Goal: Task Accomplishment & Management: Complete application form

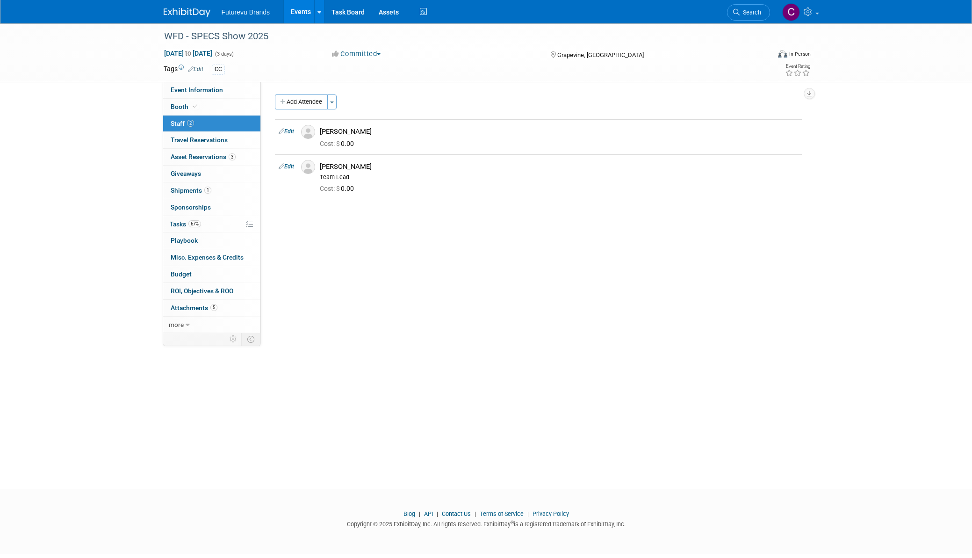
click at [245, 10] on span "Futurevu Brands" at bounding box center [246, 11] width 49 height 7
click at [185, 12] on img at bounding box center [187, 12] width 47 height 9
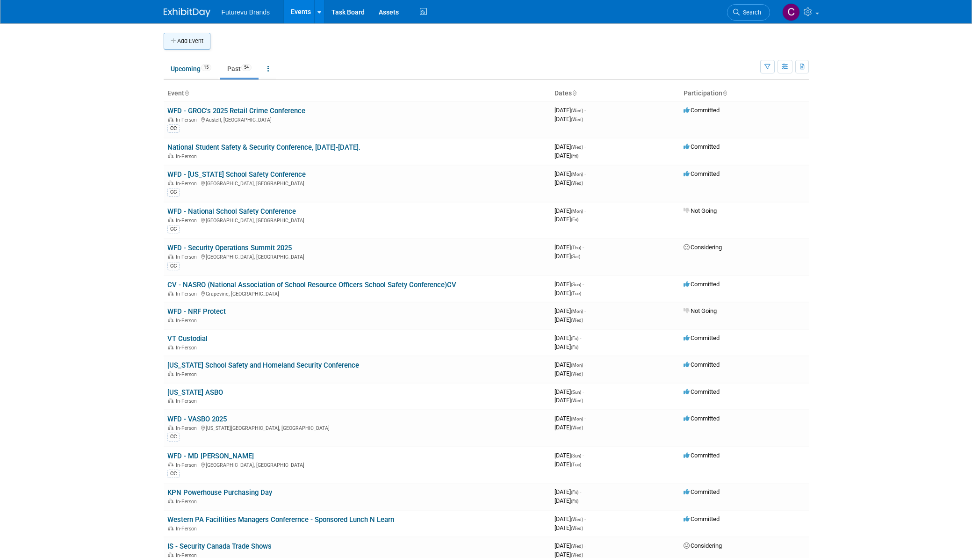
click at [182, 38] on button "Add Event" at bounding box center [187, 41] width 47 height 17
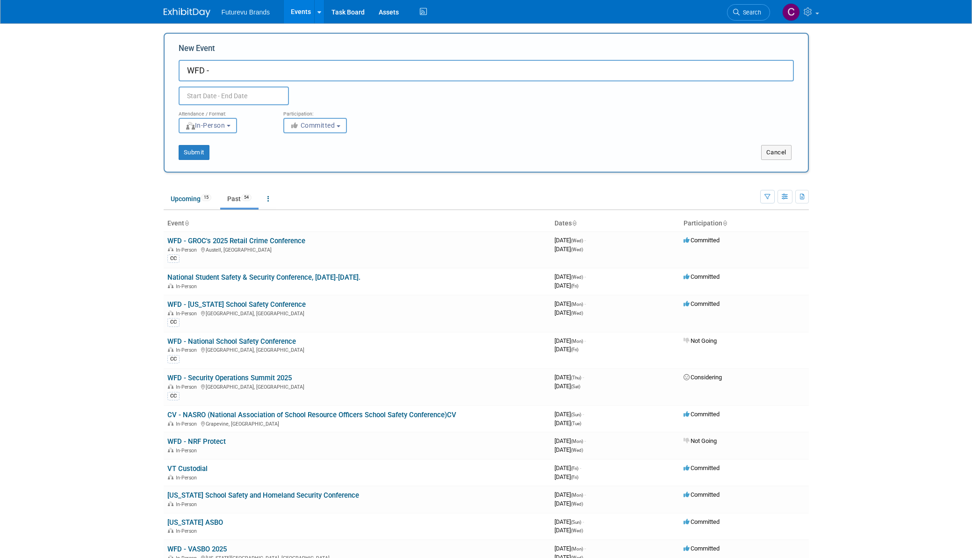
click at [220, 71] on input "WFD -" at bounding box center [486, 71] width 615 height 22
type input "WFD - Retail Contractors Association (RCA)"
click at [245, 95] on input "text" at bounding box center [234, 95] width 110 height 19
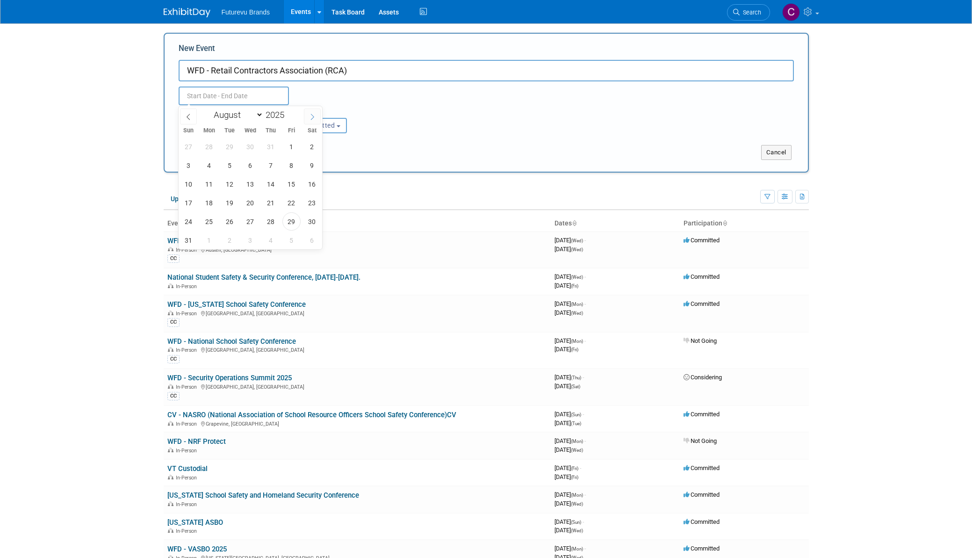
click at [309, 112] on span at bounding box center [312, 116] width 17 height 16
select select "11"
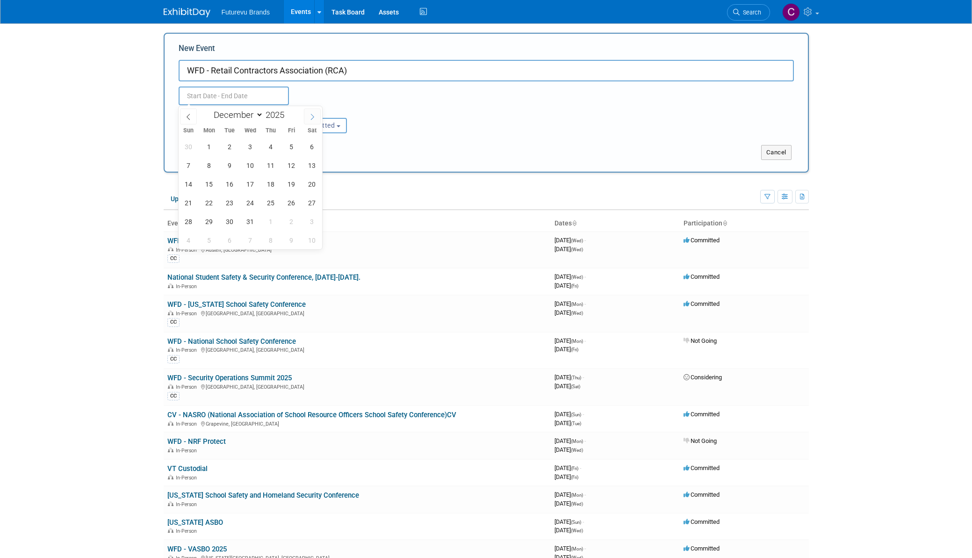
click at [309, 112] on span at bounding box center [312, 116] width 17 height 16
type input "2026"
click at [309, 112] on span at bounding box center [312, 116] width 17 height 16
select select "2"
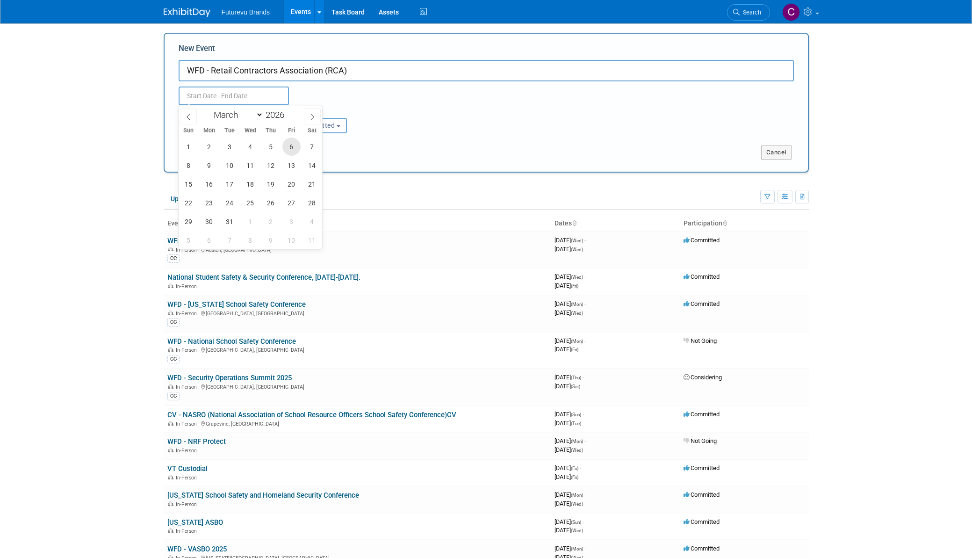
click at [289, 149] on span "6" at bounding box center [291, 146] width 18 height 18
click at [186, 166] on span "8" at bounding box center [189, 165] width 18 height 18
type input "Mar 6, 2026 to Mar 8, 2026"
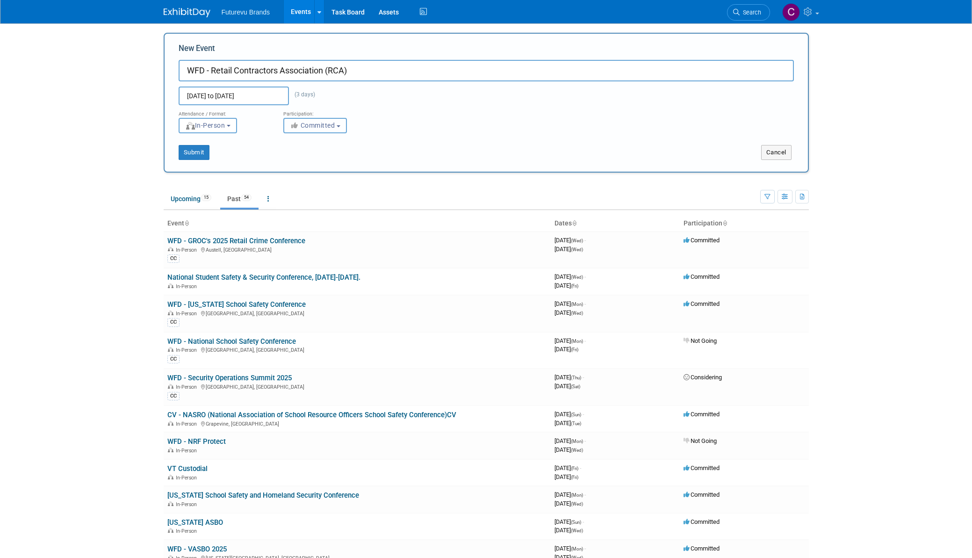
click at [310, 124] on span "Committed" at bounding box center [312, 125] width 45 height 7
click at [313, 158] on label "Considering" at bounding box center [319, 161] width 62 height 12
click at [292, 158] on input "Considering" at bounding box center [289, 161] width 6 height 6
select select "2"
click at [187, 150] on button "Submit" at bounding box center [194, 152] width 31 height 15
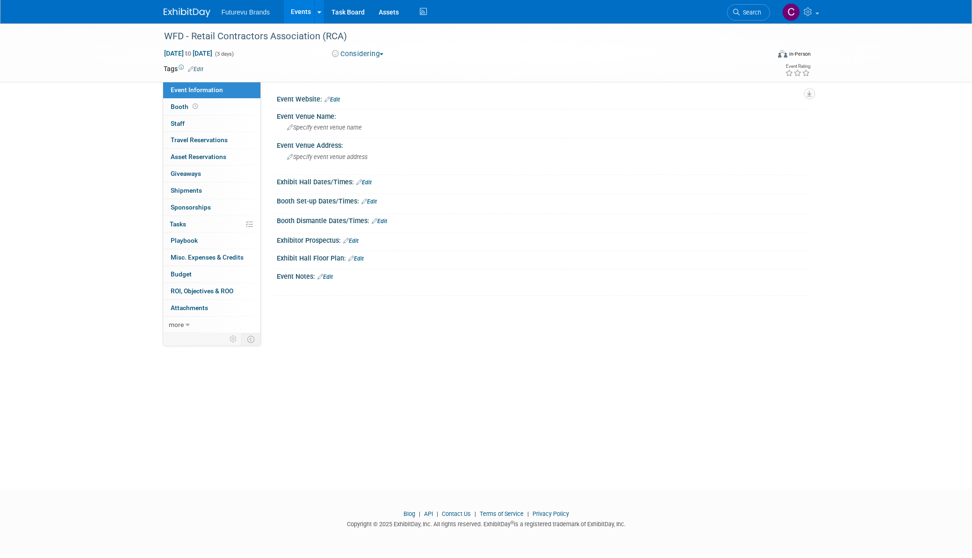
click at [202, 66] on link "Edit" at bounding box center [195, 69] width 15 height 7
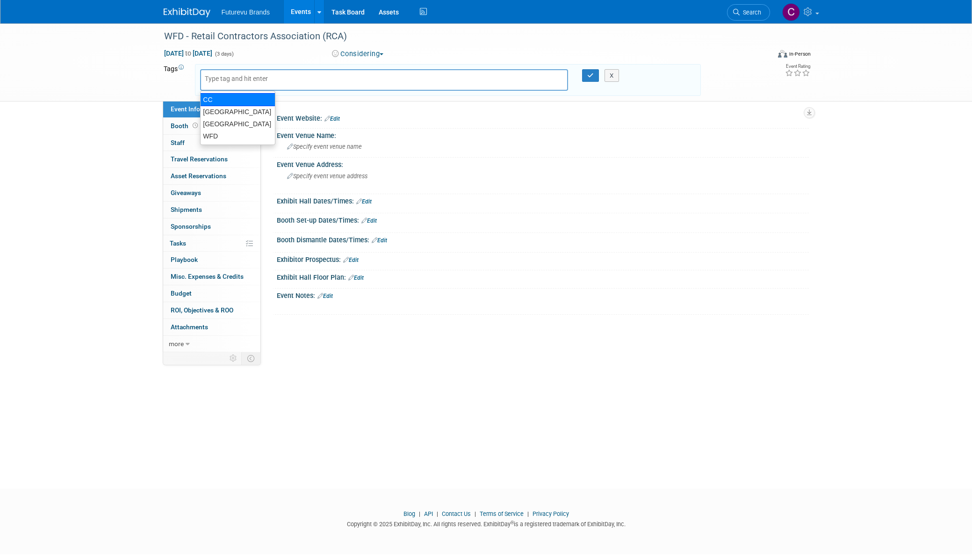
click at [216, 96] on div "CC" at bounding box center [237, 99] width 75 height 13
type input "CC"
click at [588, 76] on icon "button" at bounding box center [590, 75] width 7 height 6
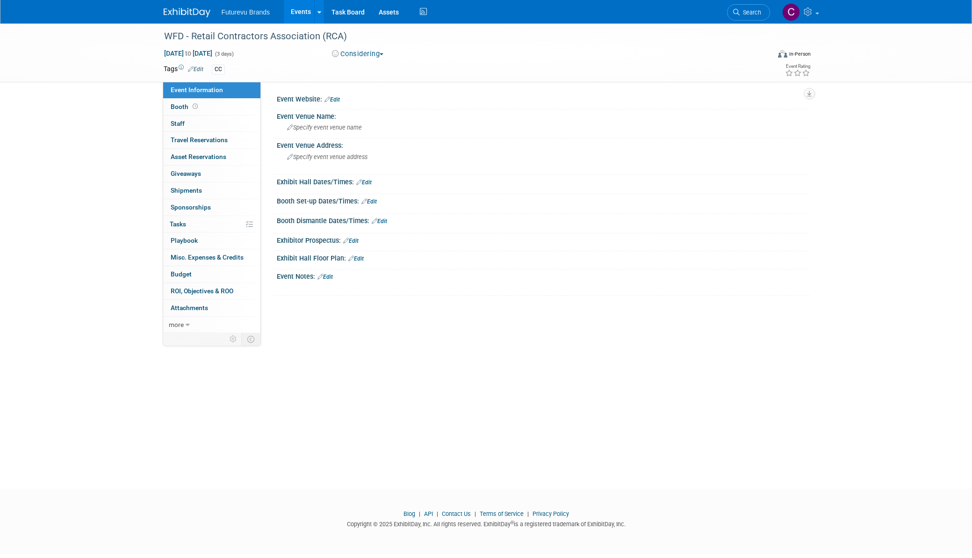
click at [335, 99] on link "Edit" at bounding box center [331, 99] width 15 height 7
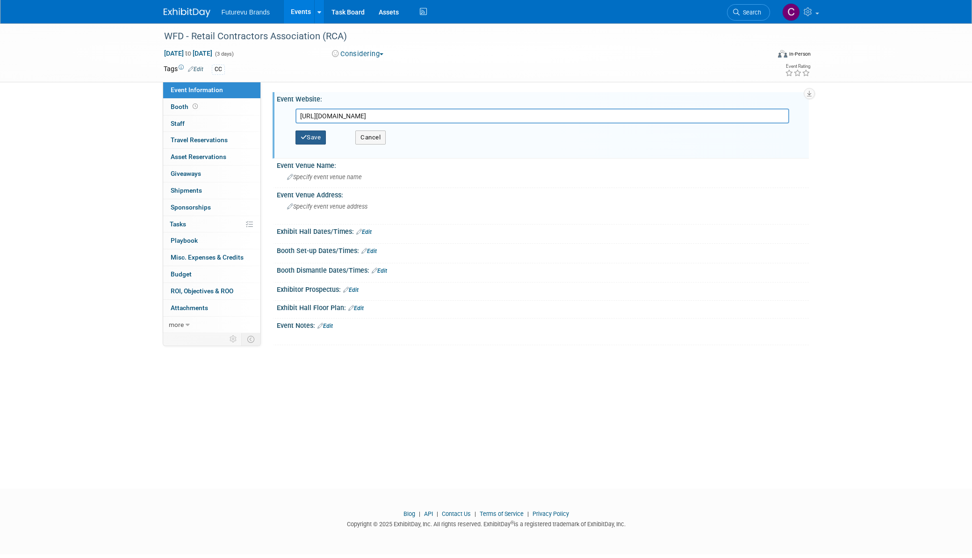
type input "https://www.retailcontractors.org/annual-conference"
click at [309, 141] on button "Save" at bounding box center [310, 137] width 31 height 14
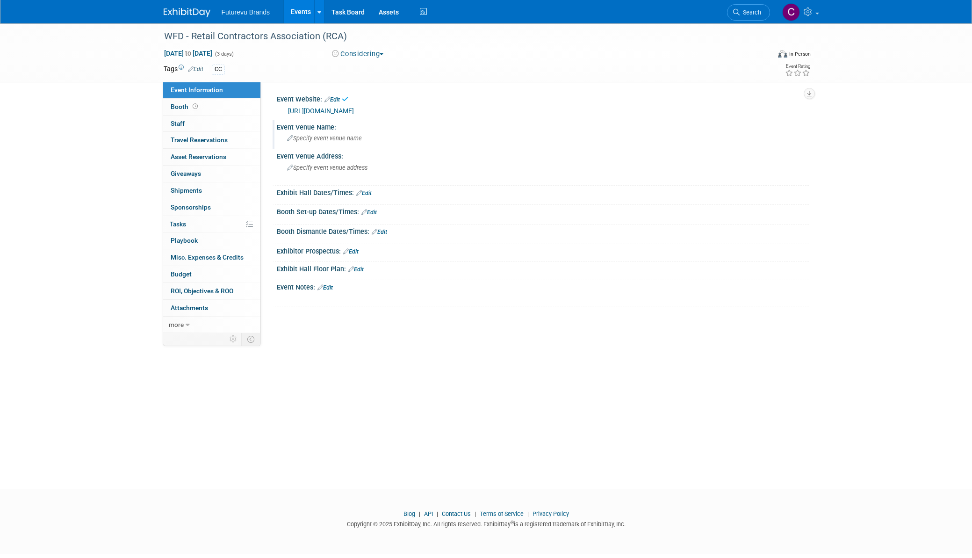
click at [311, 140] on span "Specify event venue name" at bounding box center [324, 138] width 75 height 7
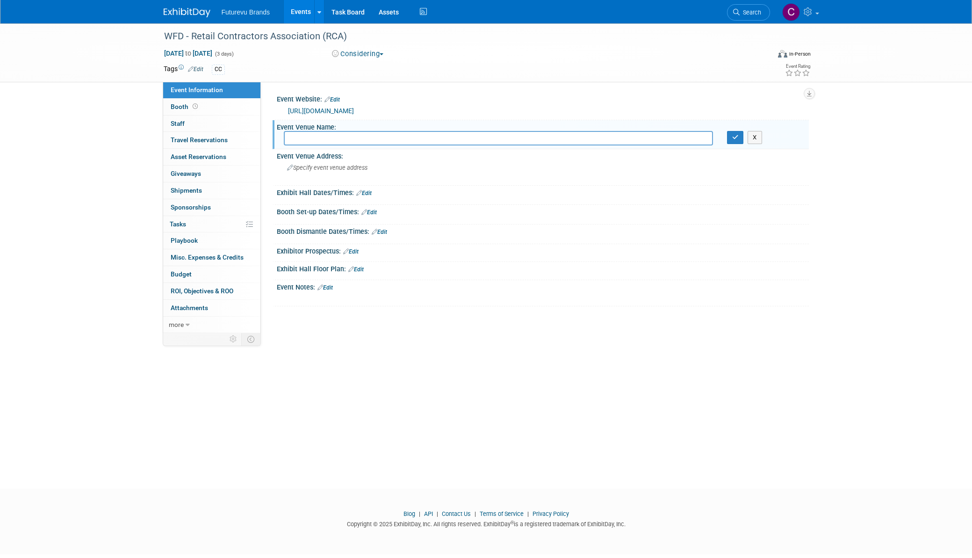
click at [314, 139] on input "text" at bounding box center [498, 138] width 429 height 14
paste input "Gaylord National Resort & Convention Center"
type input "Gaylord National Resort & Convention Center, National Harbor, MD"
click at [309, 167] on span "Specify event venue address" at bounding box center [327, 167] width 80 height 7
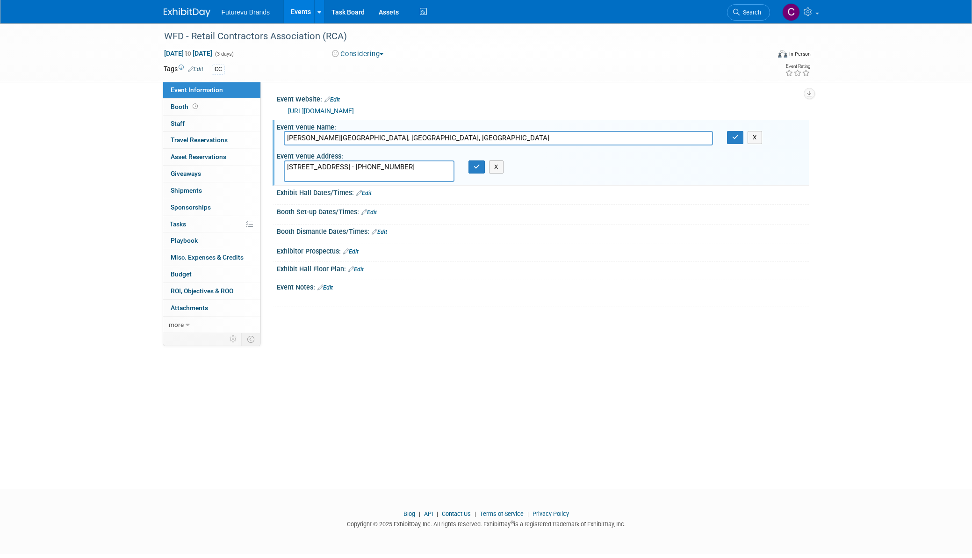
drag, startPoint x: 410, startPoint y: 167, endPoint x: 446, endPoint y: 177, distance: 37.9
click at [446, 177] on textarea "201 Waterfront St, Oxon Hill, MD 20745 · (301) 965-4000" at bounding box center [369, 171] width 171 height 22
type textarea "201 Waterfront St, Oxon Hill, MD 20745"
click at [474, 170] on button "button" at bounding box center [476, 166] width 17 height 13
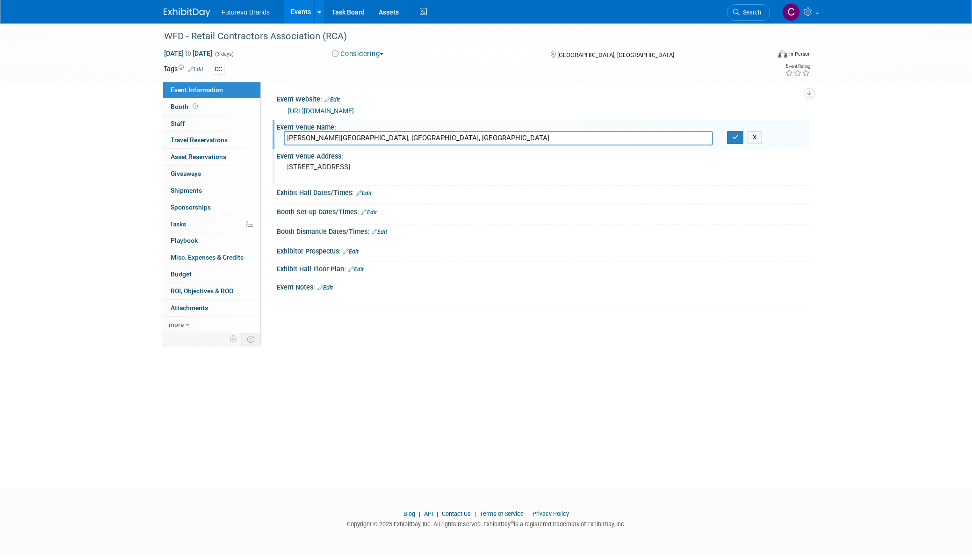
click at [353, 191] on div "Exhibit Hall Dates/Times: Edit" at bounding box center [543, 192] width 532 height 12
click at [358, 192] on icon at bounding box center [359, 193] width 6 height 6
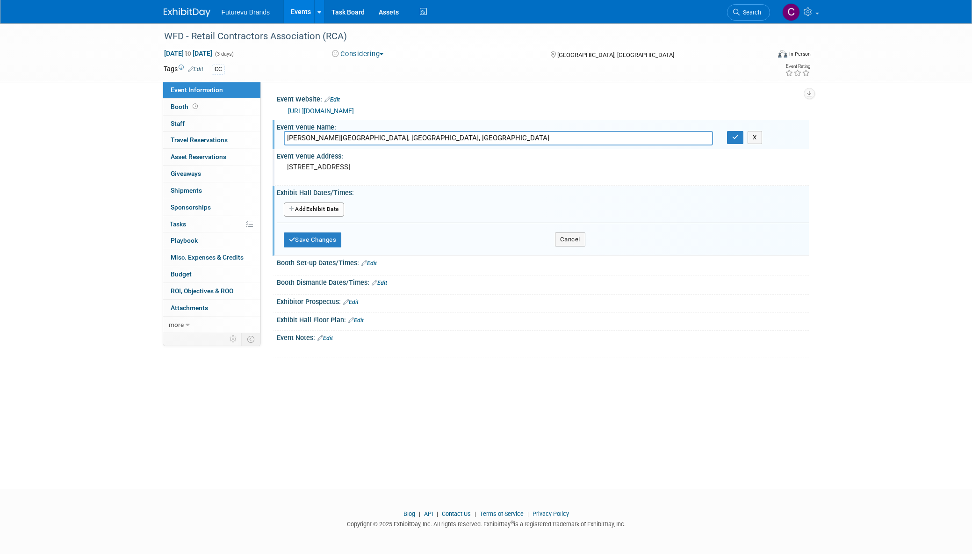
click at [335, 209] on button "Add Another Exhibit Date" at bounding box center [314, 209] width 60 height 14
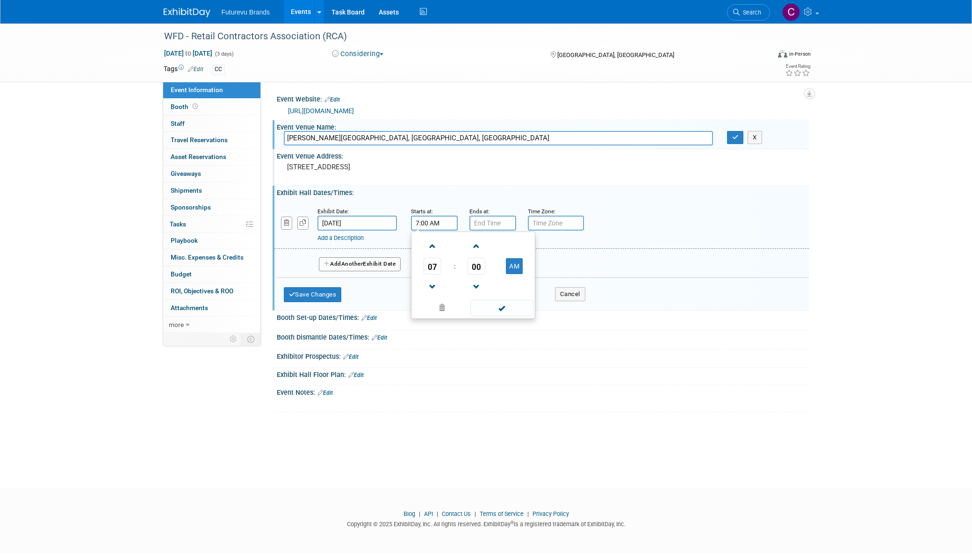
click at [428, 220] on input "7:00 AM" at bounding box center [434, 223] width 47 height 15
click at [434, 266] on span "07" at bounding box center [433, 266] width 18 height 17
click at [484, 272] on td "06" at bounding box center [488, 271] width 30 height 25
click at [516, 266] on button "AM" at bounding box center [514, 266] width 17 height 16
type input "6:00 PM"
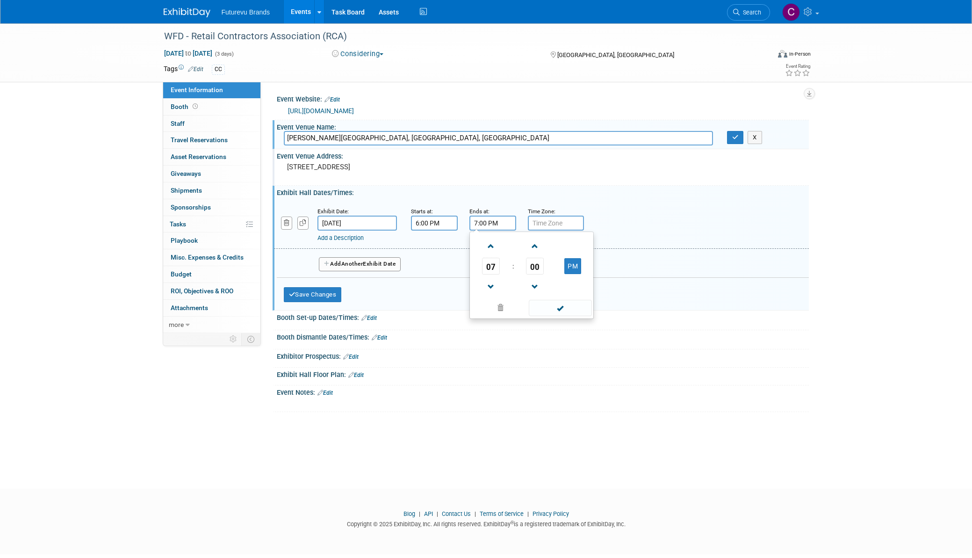
click at [489, 219] on input "7:00 PM" at bounding box center [492, 223] width 47 height 15
click at [494, 266] on span "07" at bounding box center [491, 266] width 18 height 17
click at [490, 296] on td "08" at bounding box center [487, 296] width 30 height 25
click at [574, 265] on button "PM" at bounding box center [572, 266] width 17 height 16
type input "8:00 AM"
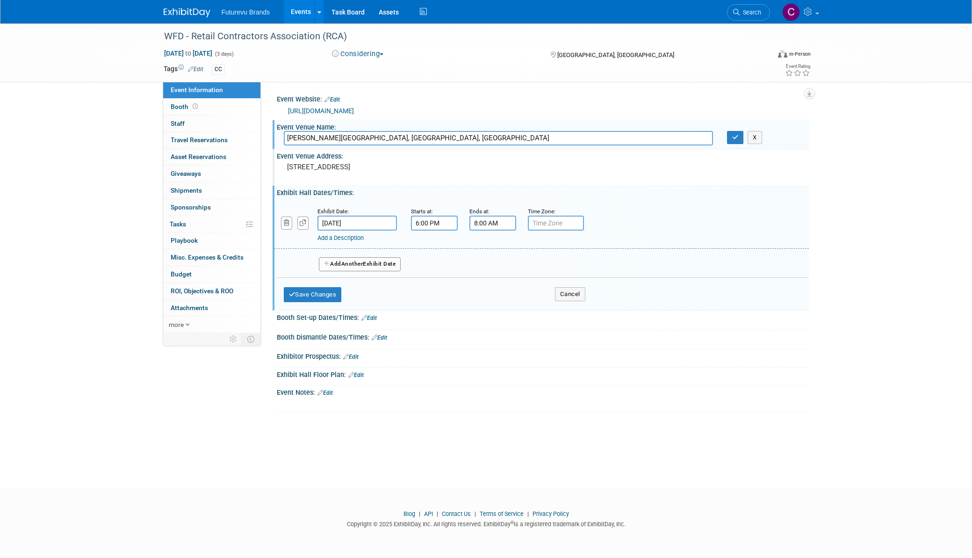
click at [361, 238] on link "Add a Description" at bounding box center [340, 237] width 46 height 7
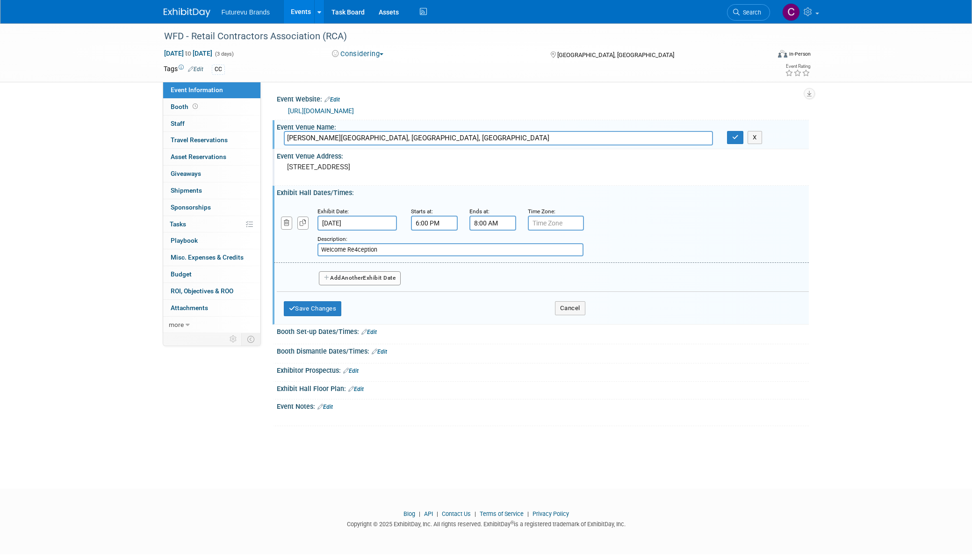
type input "Welcome Re4ception"
click at [348, 280] on span "Another" at bounding box center [352, 277] width 22 height 7
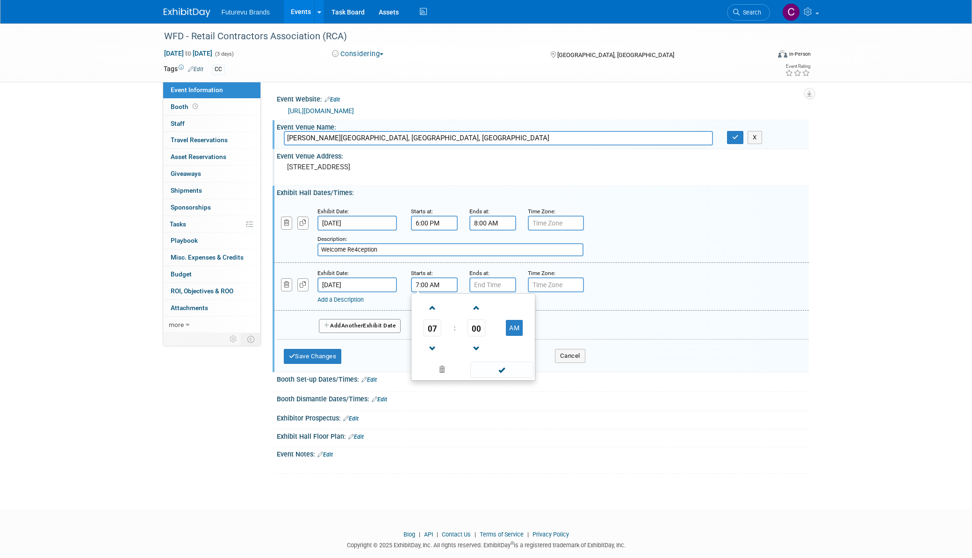
click at [432, 282] on input "7:00 AM" at bounding box center [434, 284] width 47 height 15
click at [482, 325] on span "00" at bounding box center [477, 327] width 18 height 17
click at [460, 357] on td "45" at bounding box center [458, 358] width 30 height 25
type input "7:45 AM"
click at [514, 371] on span at bounding box center [501, 369] width 63 height 16
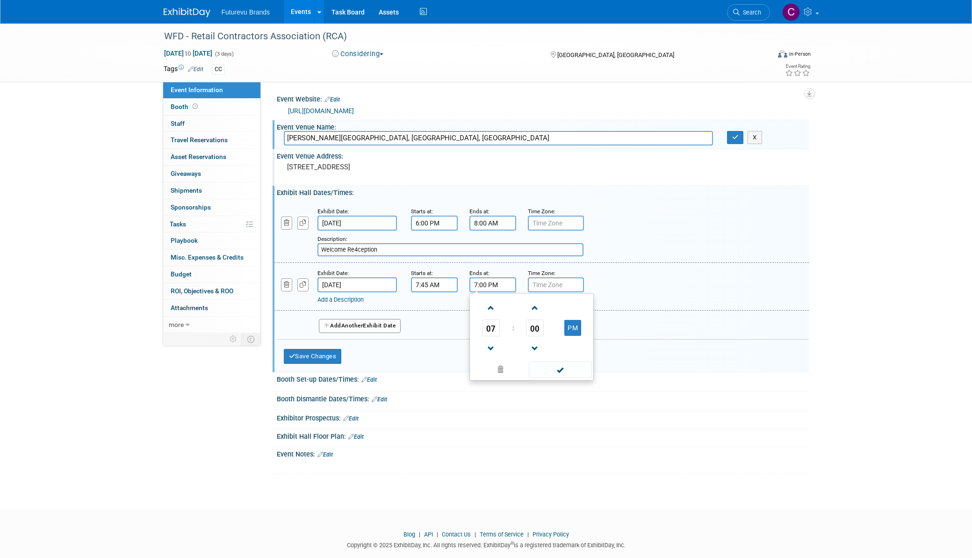
click at [491, 285] on input "7:00 PM" at bounding box center [492, 284] width 47 height 15
click at [489, 331] on span "07" at bounding box center [491, 327] width 18 height 17
click at [576, 308] on td "03" at bounding box center [576, 307] width 30 height 25
click at [576, 331] on button "PM" at bounding box center [572, 328] width 17 height 16
click at [576, 331] on button "AM" at bounding box center [572, 328] width 17 height 16
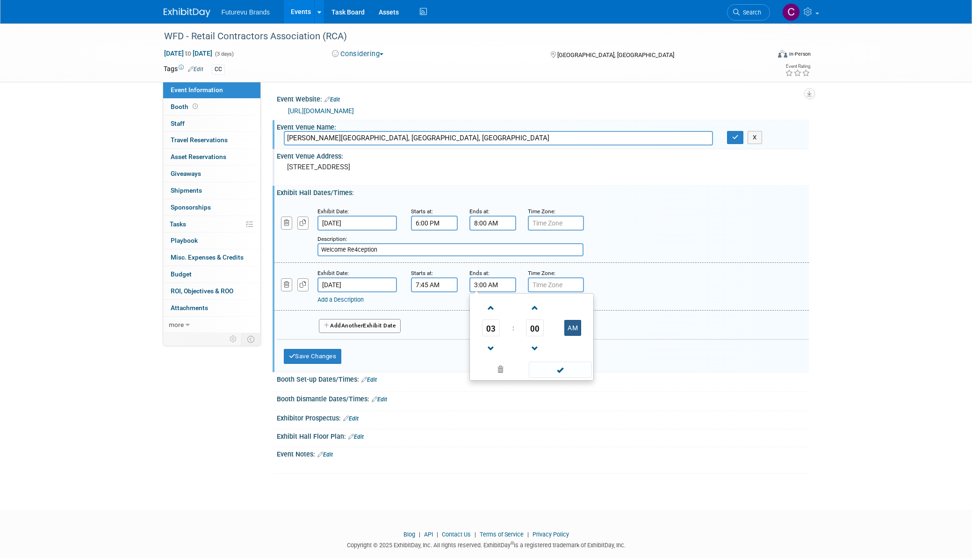
type input "3:00 PM"
click at [569, 374] on span at bounding box center [560, 369] width 63 height 16
click at [363, 324] on span "Another" at bounding box center [352, 325] width 22 height 7
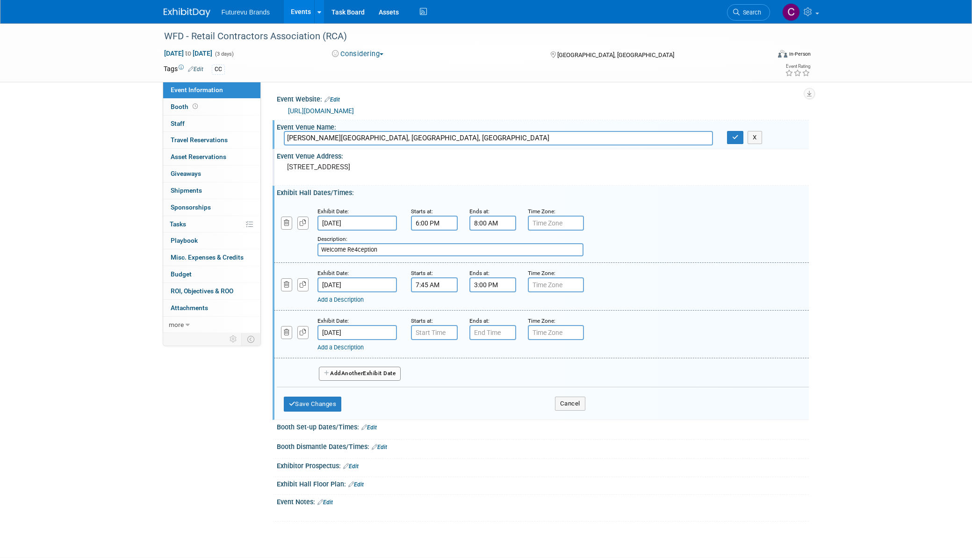
click at [338, 332] on input "Mar 8, 2026" at bounding box center [356, 332] width 79 height 15
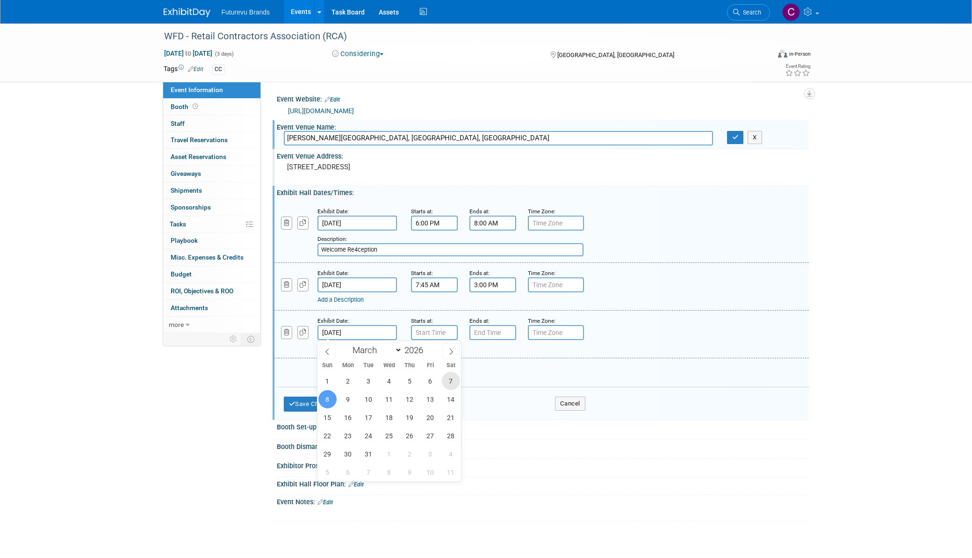
click at [446, 380] on span "7" at bounding box center [451, 381] width 18 height 18
type input "Mar 7, 2026"
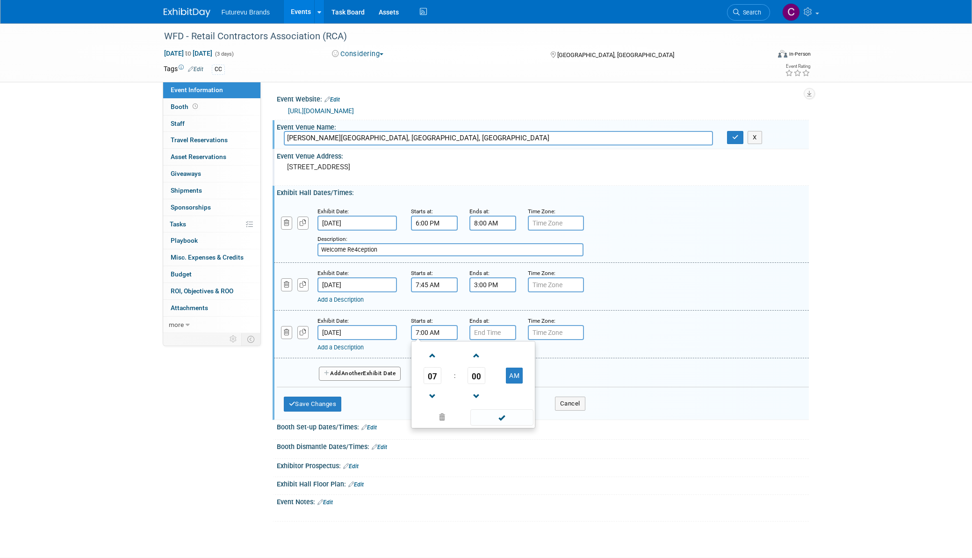
click at [437, 334] on input "7:00 AM" at bounding box center [434, 332] width 47 height 15
click at [435, 373] on span "07" at bounding box center [433, 375] width 18 height 17
click at [496, 378] on td "06" at bounding box center [488, 380] width 30 height 25
click at [512, 375] on button "AM" at bounding box center [514, 375] width 17 height 16
type input "6:00 PM"
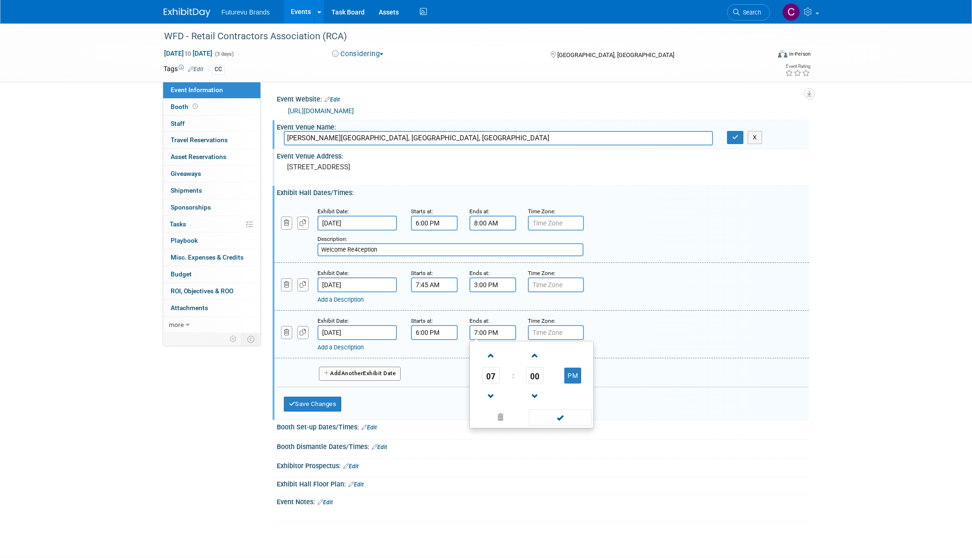
click at [494, 330] on input "7:00 PM" at bounding box center [492, 332] width 47 height 15
click at [492, 373] on span "07" at bounding box center [491, 375] width 18 height 17
click at [544, 403] on td "10" at bounding box center [547, 406] width 30 height 25
type input "10:00 PM"
click at [567, 420] on span at bounding box center [560, 417] width 63 height 16
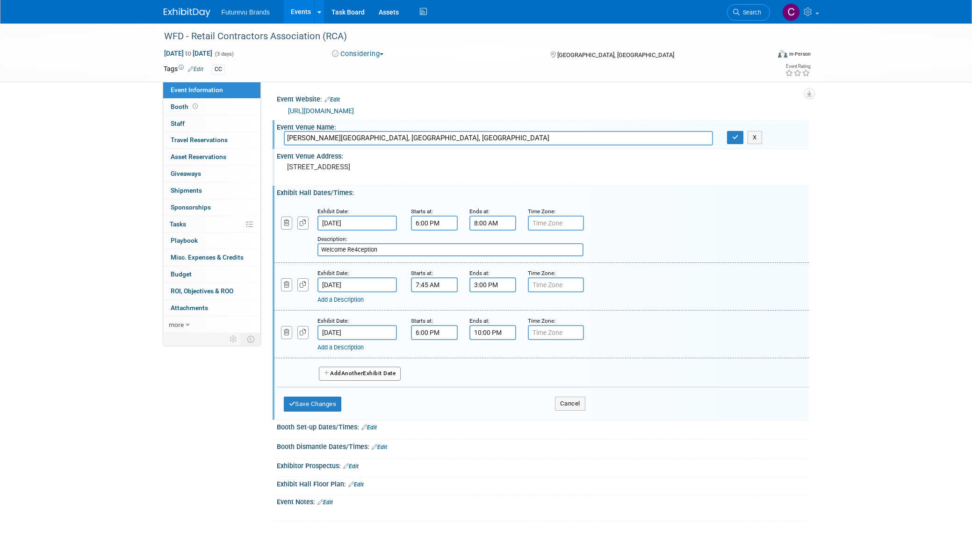
click at [369, 347] on div "Add a Description" at bounding box center [517, 347] width 400 height 8
click at [352, 346] on link "Add a Description" at bounding box center [340, 347] width 46 height 7
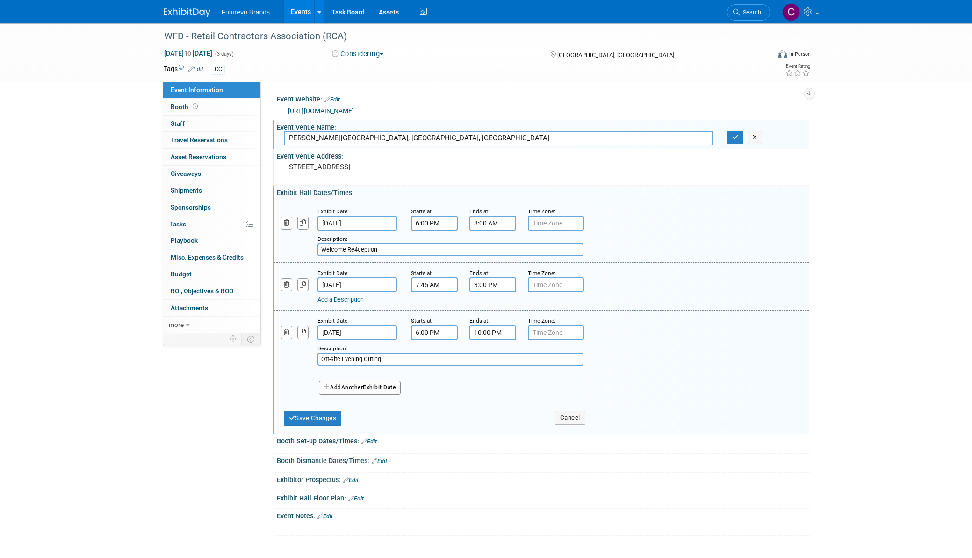
type input "Off-site Evening Outing"
click at [423, 375] on div "Add Another Exhibit Date" at bounding box center [543, 384] width 532 height 25
click at [383, 389] on button "Add Another Exhibit Date" at bounding box center [360, 388] width 82 height 14
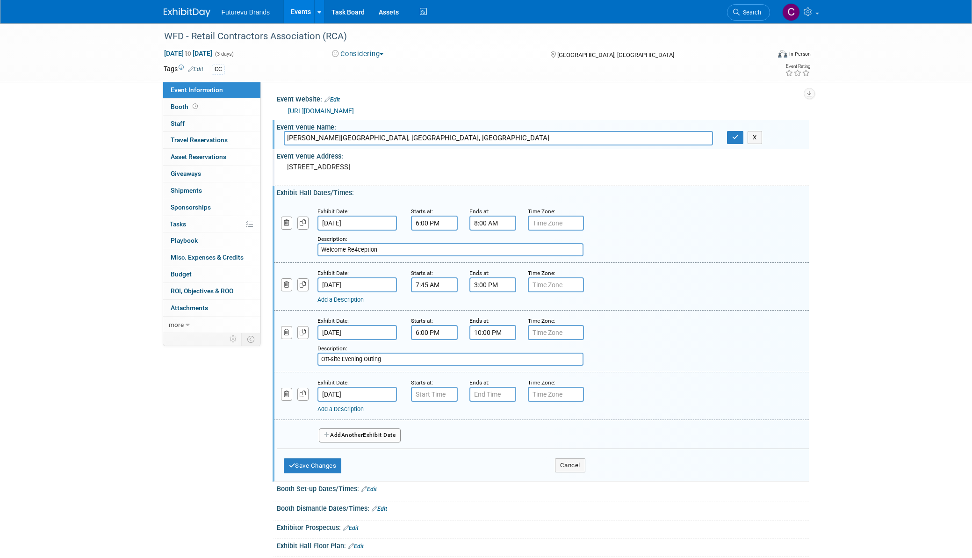
click at [381, 392] on input "Mar 8, 2026" at bounding box center [356, 394] width 79 height 15
click at [434, 394] on input "7:00 AM" at bounding box center [434, 394] width 47 height 15
click at [444, 439] on td "07" at bounding box center [432, 437] width 39 height 17
click at [428, 435] on span "07" at bounding box center [433, 437] width 18 height 17
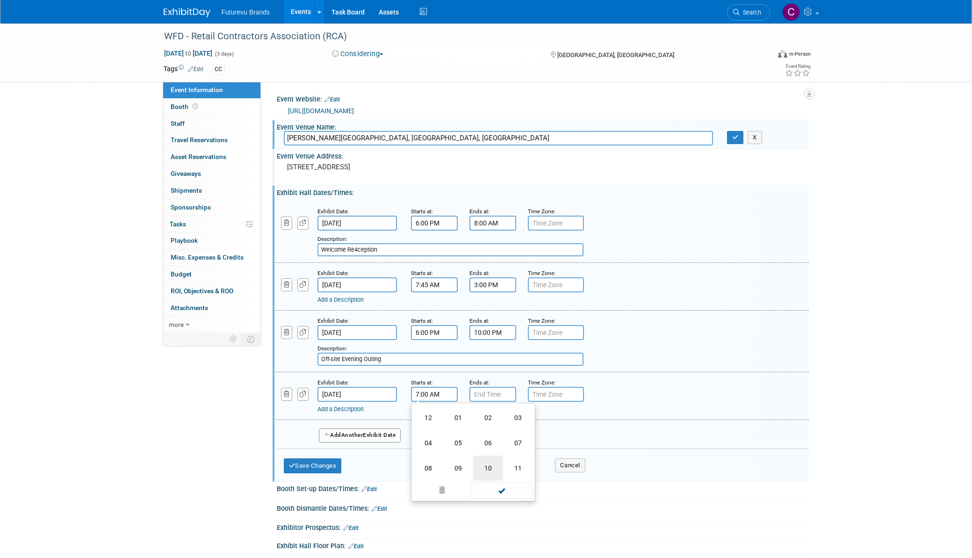
click at [485, 465] on td "10" at bounding box center [488, 467] width 30 height 25
click at [482, 443] on span "00" at bounding box center [477, 437] width 18 height 17
click at [482, 443] on td "30" at bounding box center [488, 442] width 30 height 25
type input "10:30 AM"
click at [507, 479] on span at bounding box center [501, 479] width 63 height 16
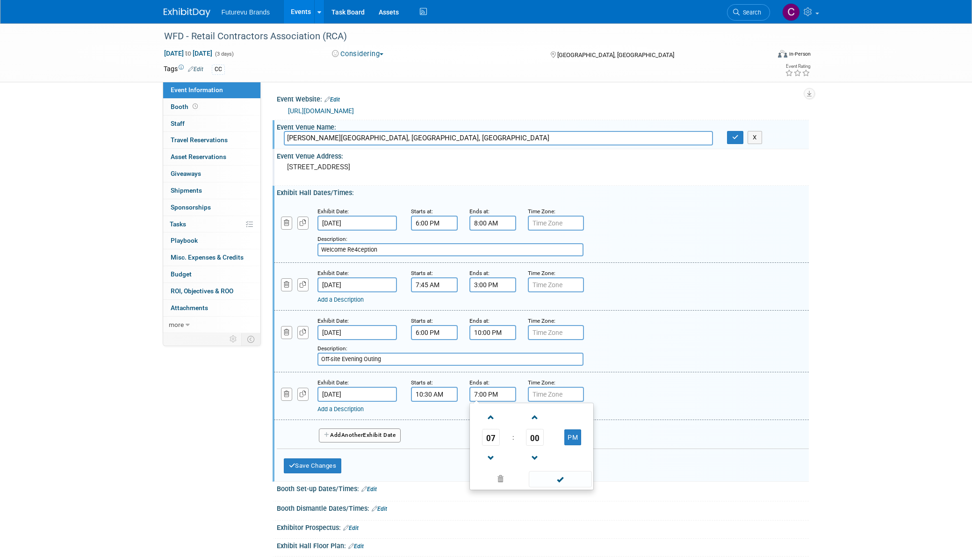
click at [503, 396] on input "7:00 PM" at bounding box center [492, 394] width 47 height 15
click at [494, 434] on span "07" at bounding box center [491, 437] width 18 height 17
click at [512, 414] on td "01" at bounding box center [517, 417] width 30 height 25
click at [532, 439] on span "00" at bounding box center [535, 437] width 18 height 17
click at [544, 441] on td "30" at bounding box center [547, 442] width 30 height 25
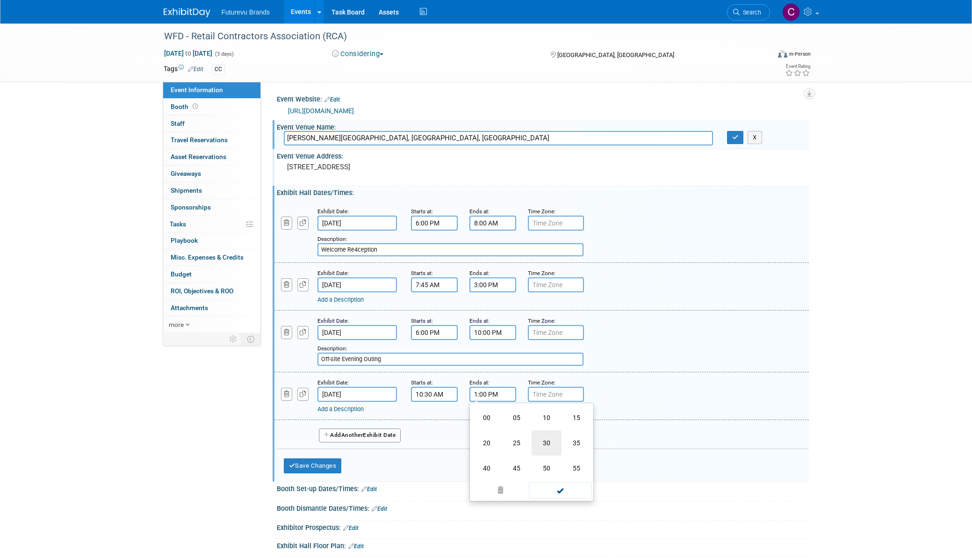
type input "1:30 PM"
click at [561, 483] on span at bounding box center [560, 479] width 63 height 16
click at [350, 409] on link "Add a Description" at bounding box center [340, 408] width 46 height 7
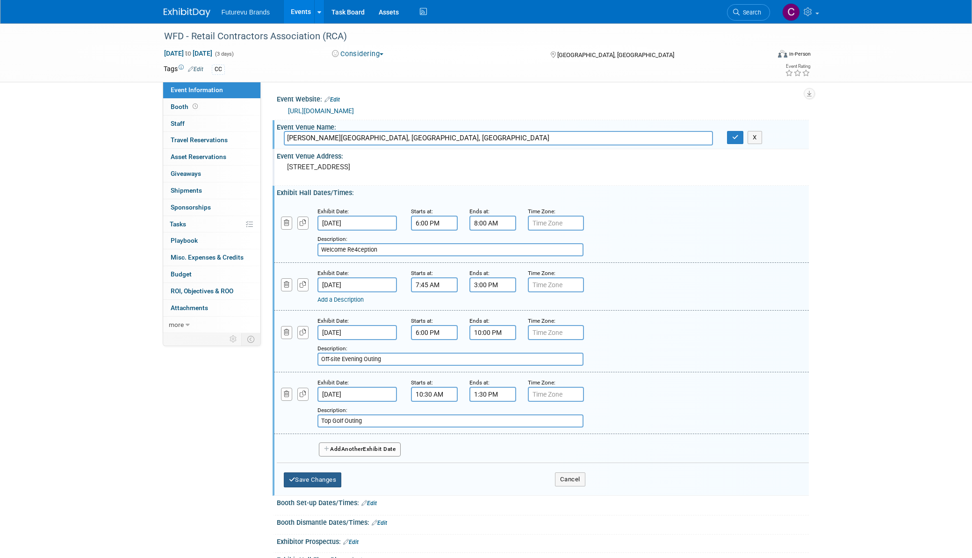
type input "Top Golf Outing"
click at [336, 476] on button "Save Changes" at bounding box center [313, 479] width 58 height 15
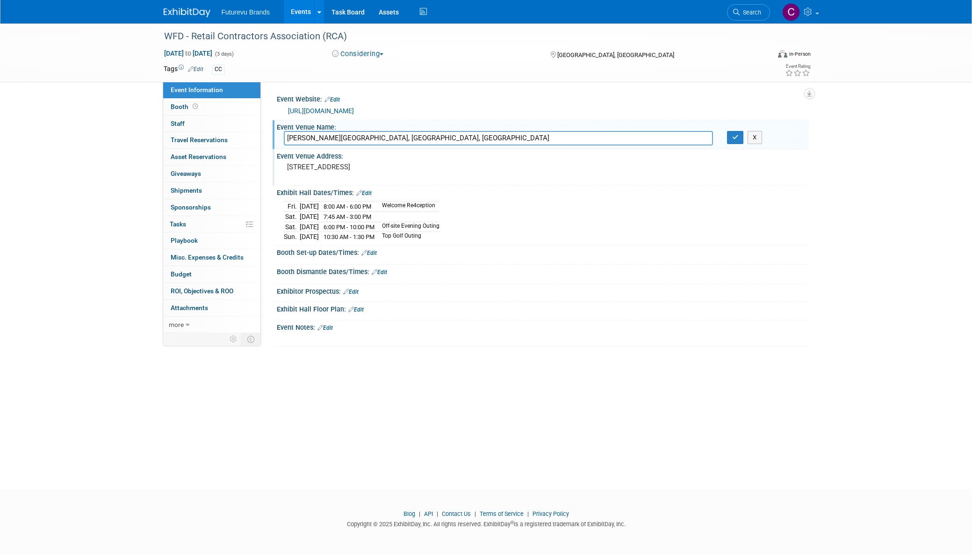
click at [567, 392] on div "WFD - Retail Contractors Association (RCA) Mar 6, 2026 to Mar 8, 2026 (3 days) …" at bounding box center [486, 247] width 972 height 448
click at [178, 107] on span "Booth" at bounding box center [185, 106] width 29 height 7
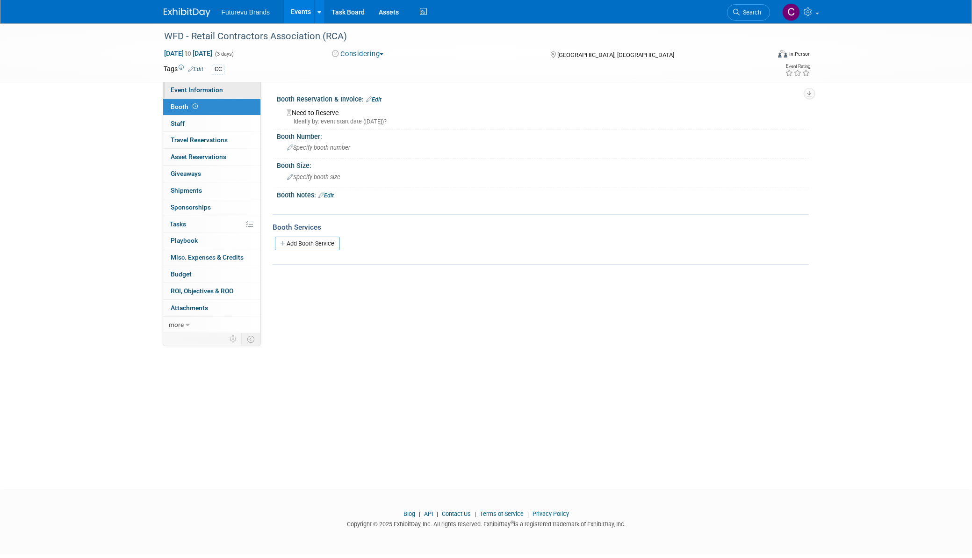
click at [198, 91] on span "Event Information" at bounding box center [197, 89] width 52 height 7
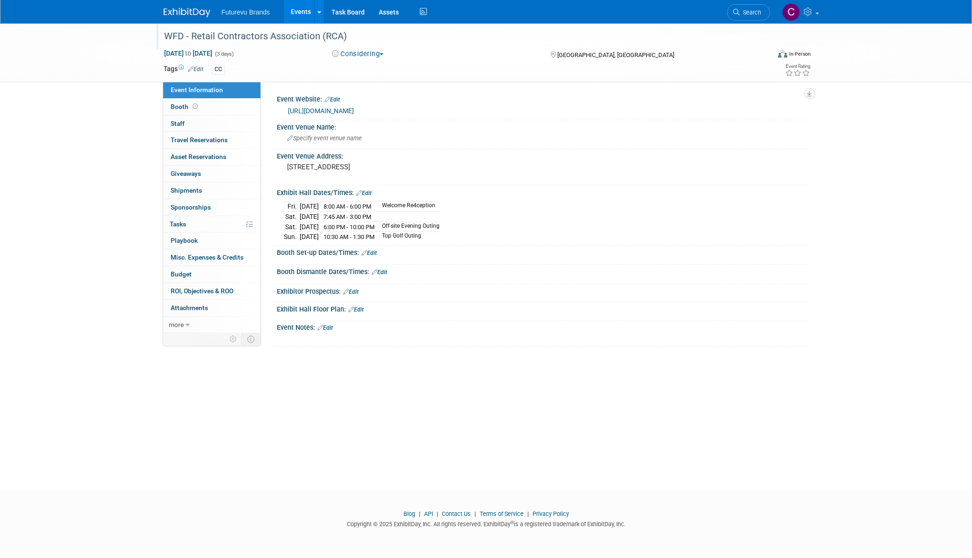
click at [344, 36] on div "WFD - Retail Contractors Association (RCA)" at bounding box center [458, 36] width 595 height 17
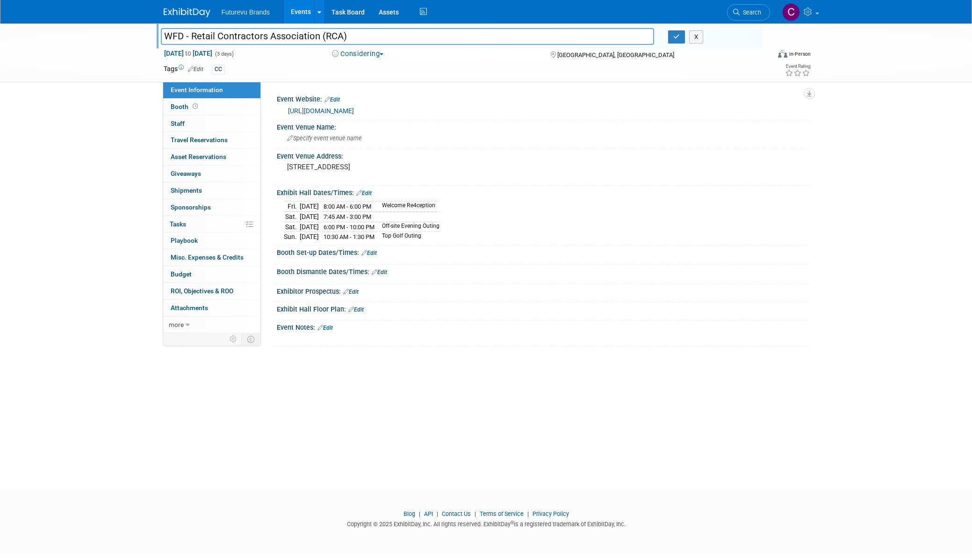
drag, startPoint x: 353, startPoint y: 33, endPoint x: 192, endPoint y: 37, distance: 161.3
click at [192, 37] on input "WFD - Retail Contractors Association (RCA)" at bounding box center [408, 36] width 494 height 16
click at [221, 34] on input "WFD - C" at bounding box center [408, 36] width 494 height 16
type input "WFD - Retail Contractors Association (RCA)"
click at [346, 110] on link "https://www.retailcontractors.org/annual-conference" at bounding box center [321, 110] width 66 height 7
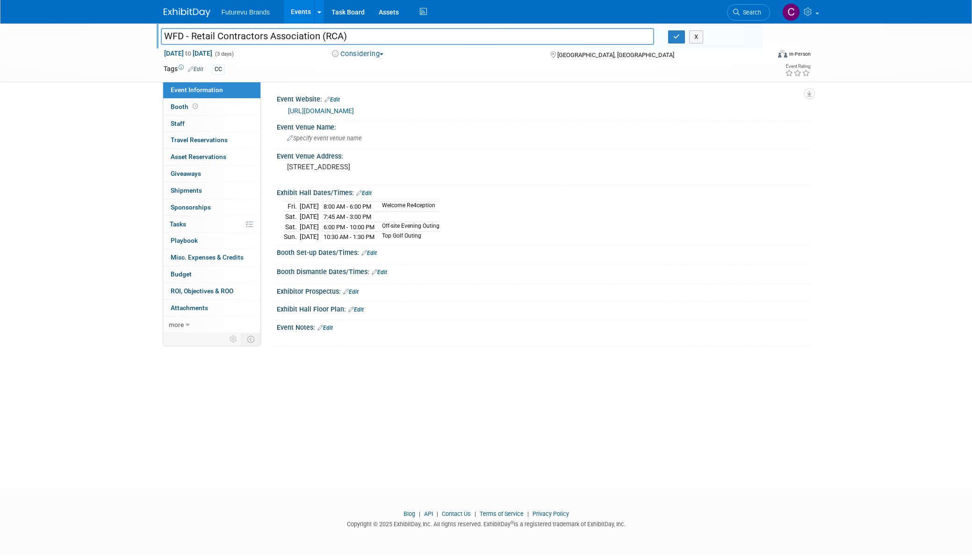
click at [533, 259] on div at bounding box center [543, 260] width 518 height 2
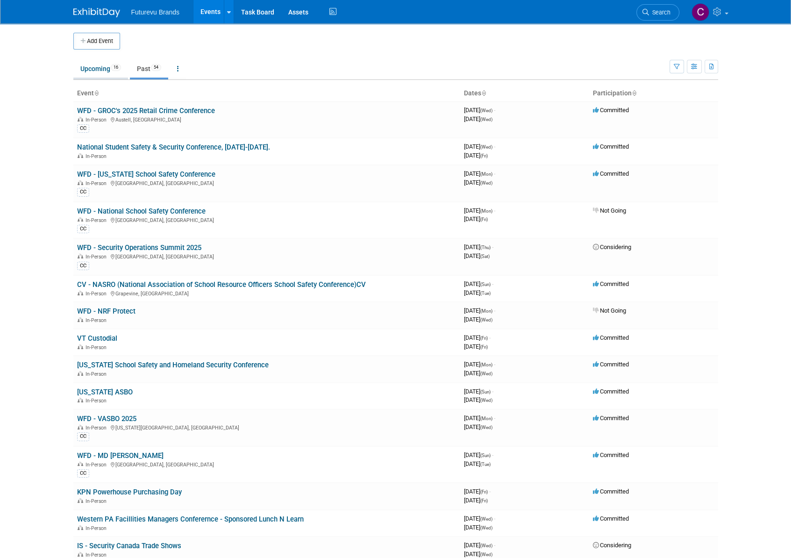
click at [93, 70] on link "Upcoming 16" at bounding box center [100, 69] width 55 height 18
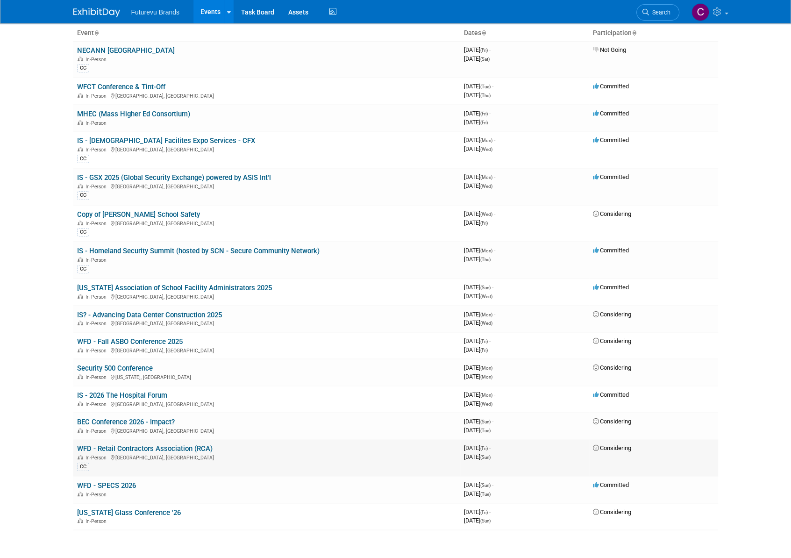
scroll to position [138, 0]
